Goal: Task Accomplishment & Management: Manage account settings

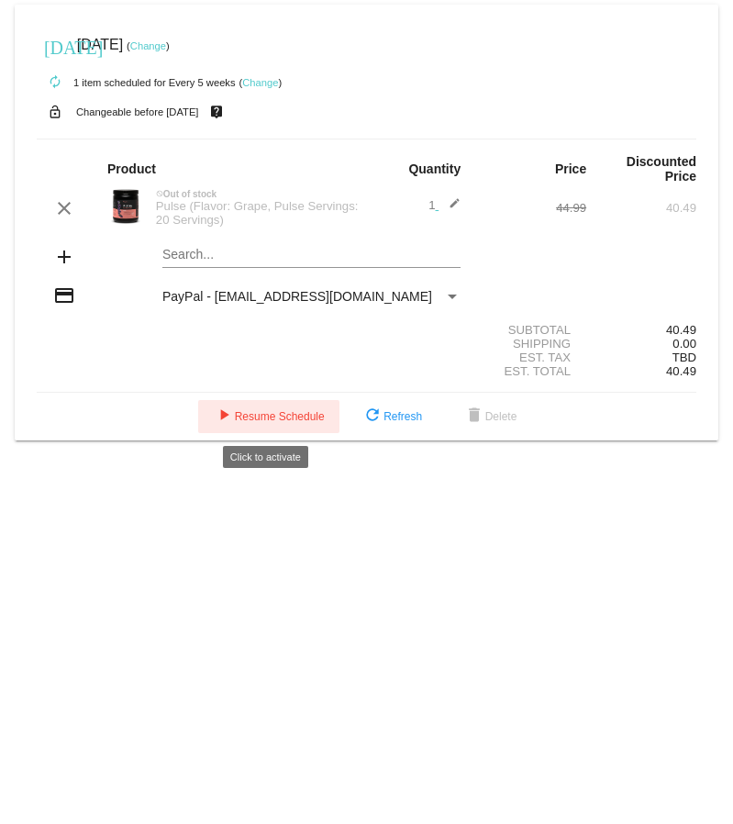
click at [255, 407] on button "play_arrow Resume Schedule" at bounding box center [268, 416] width 141 height 33
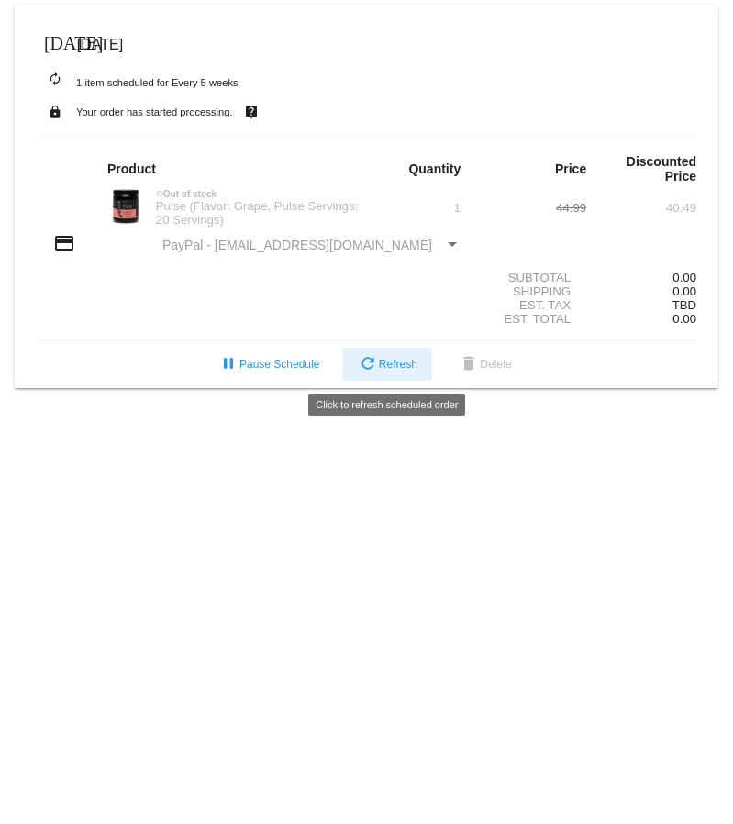
click at [382, 358] on span "refresh Refresh" at bounding box center [387, 364] width 61 height 13
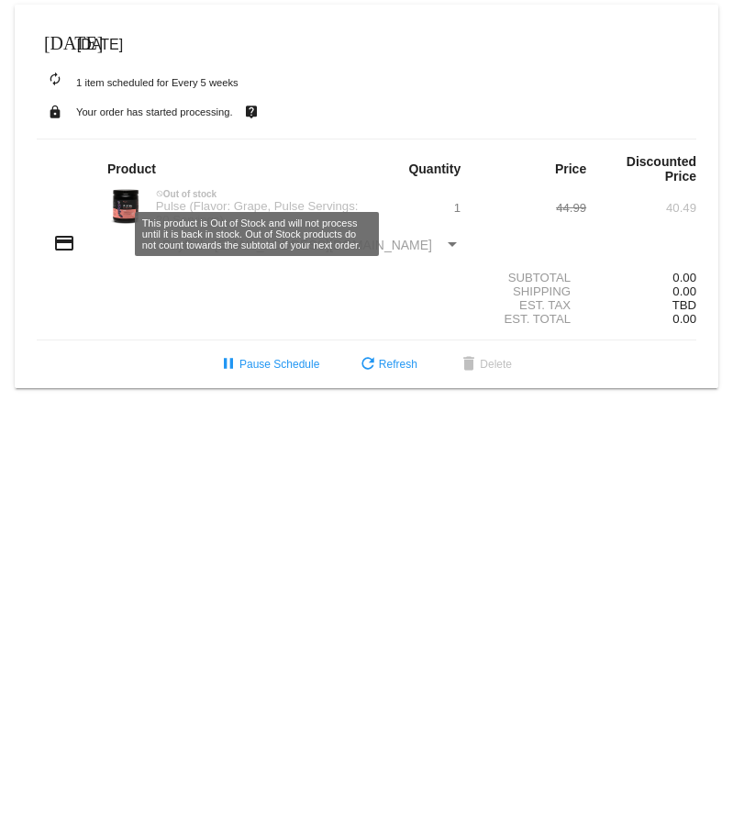
click at [171, 195] on div "not_interested Out of stock" at bounding box center [257, 194] width 220 height 10
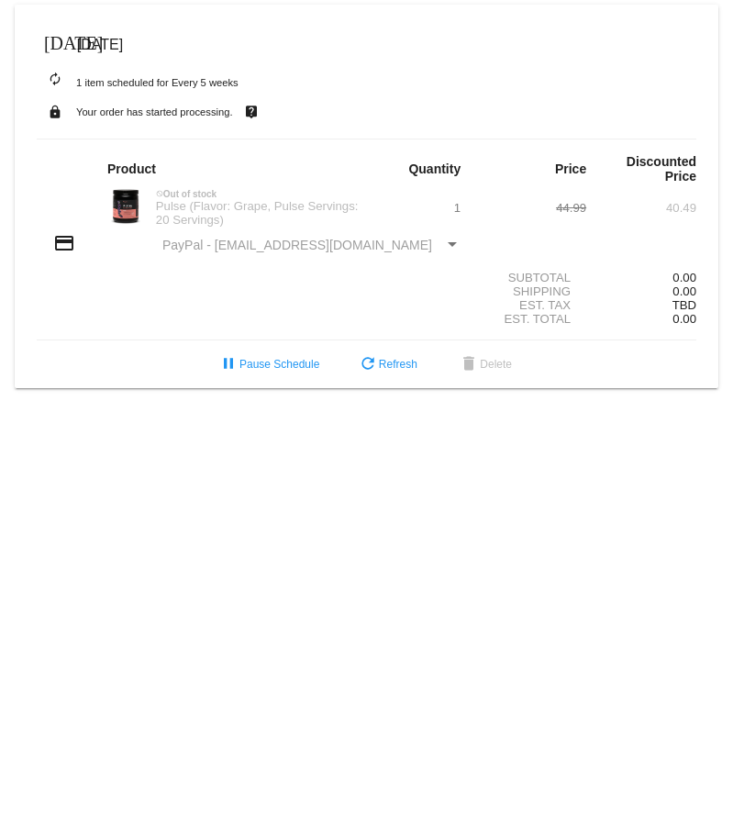
click at [56, 109] on mat-icon "lock" at bounding box center [55, 112] width 22 height 24
click at [53, 71] on mat-icon "autorenew" at bounding box center [55, 80] width 22 height 22
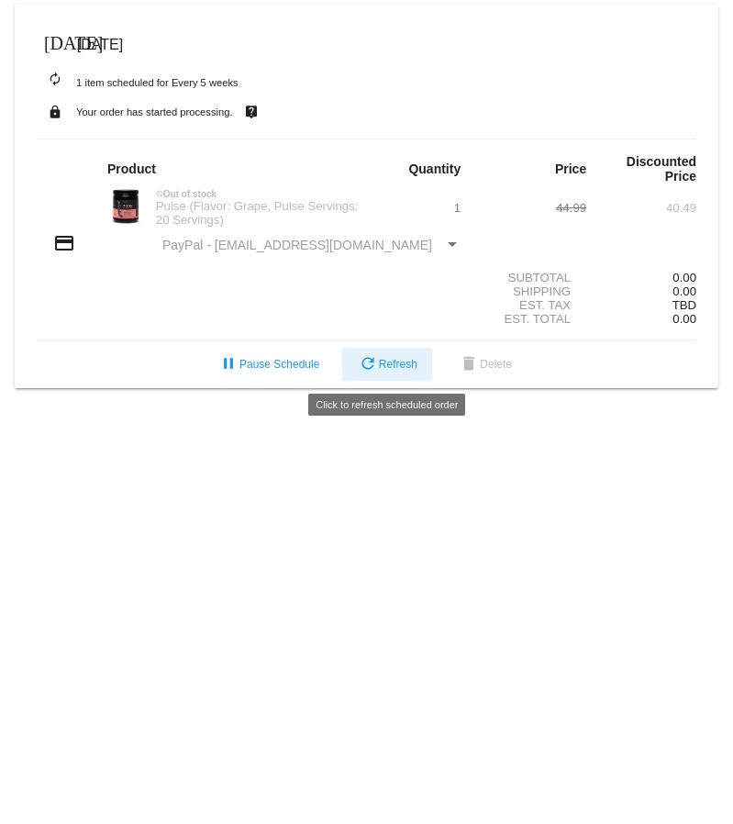
click at [415, 357] on button "refresh Refresh" at bounding box center [387, 364] width 90 height 33
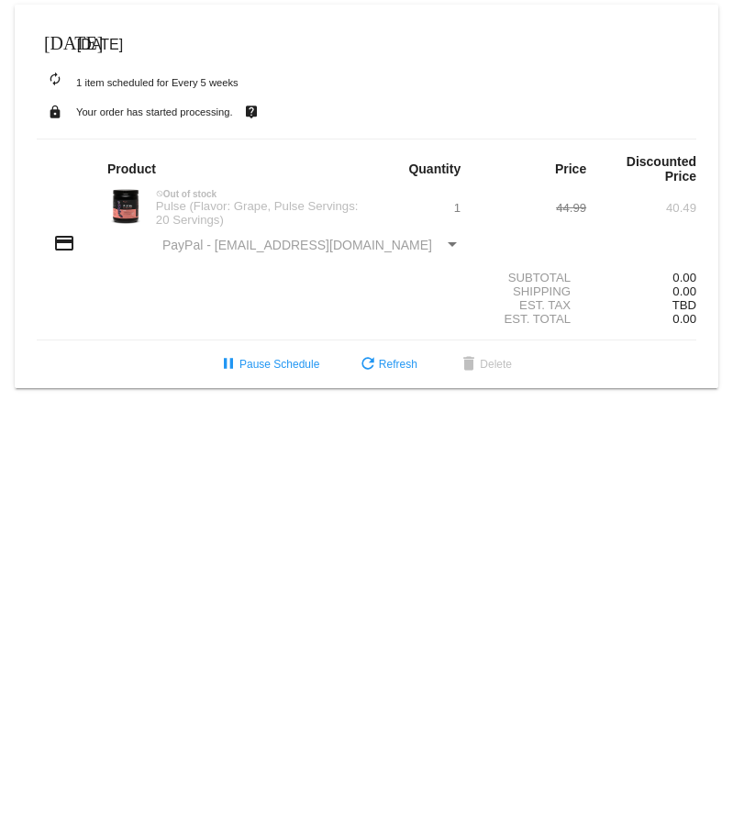
click at [446, 248] on div "Payment Method" at bounding box center [452, 245] width 17 height 15
click at [450, 243] on div "Payment Method" at bounding box center [452, 244] width 9 height 5
click at [455, 238] on div "Payment Method" at bounding box center [452, 245] width 17 height 15
